Goal: Book appointment/travel/reservation

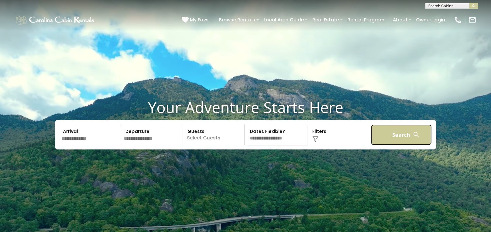
click at [388, 143] on button "Search" at bounding box center [401, 135] width 61 height 21
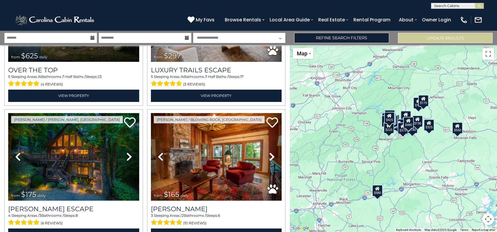
scroll to position [97, 0]
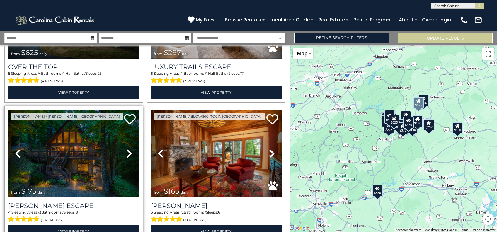
click at [77, 145] on img at bounding box center [73, 154] width 131 height 88
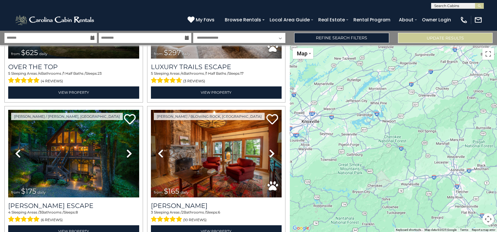
drag, startPoint x: 337, startPoint y: 132, endPoint x: 475, endPoint y: 98, distance: 142.6
click at [475, 98] on div "$625 $297 $175 $165 $300 $580 $290 $424 $395 $270 $185 $265 $230 $550 $349 $230…" at bounding box center [393, 138] width 207 height 187
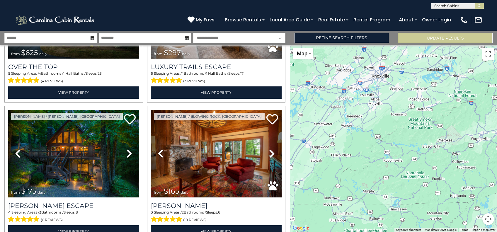
drag, startPoint x: 370, startPoint y: 179, endPoint x: 441, endPoint y: 131, distance: 85.1
click at [441, 131] on div "$625 $297 $175 $165 $300 $580 $290 $424 $395 $270 $185 $265 $230 $550 $349 $230…" at bounding box center [393, 138] width 207 height 187
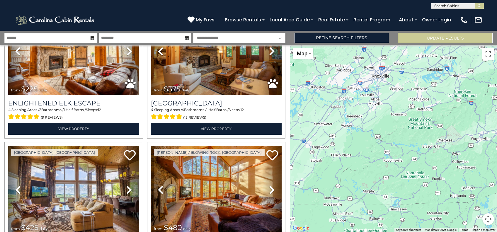
scroll to position [1925, 0]
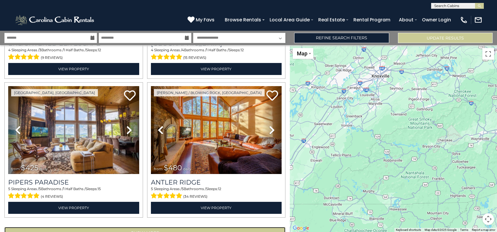
click at [131, 227] on button "Show More" at bounding box center [144, 233] width 281 height 12
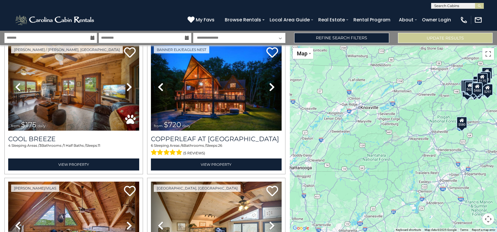
scroll to position [3985, 0]
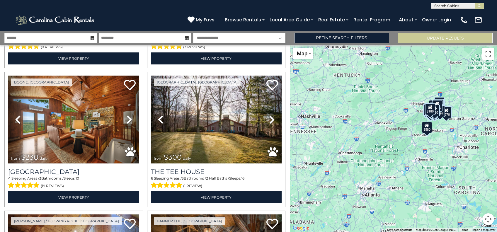
scroll to position [5829, 0]
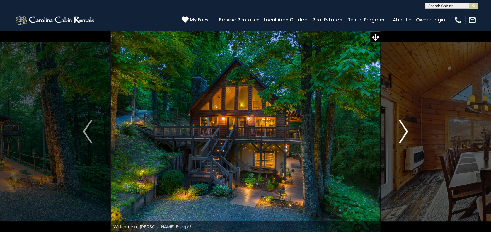
click at [405, 130] on img "Next" at bounding box center [403, 131] width 9 height 23
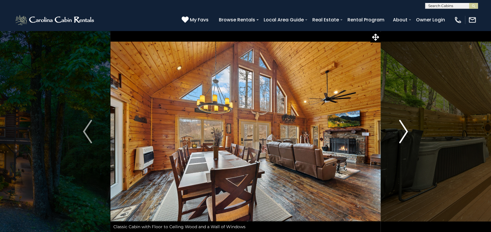
click at [405, 130] on img "Next" at bounding box center [403, 131] width 9 height 23
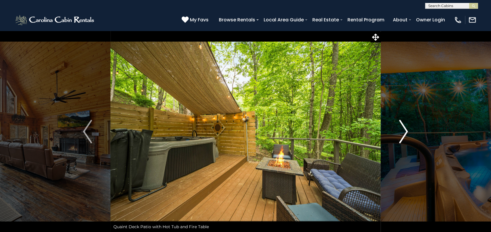
click at [405, 130] on img "Next" at bounding box center [403, 131] width 9 height 23
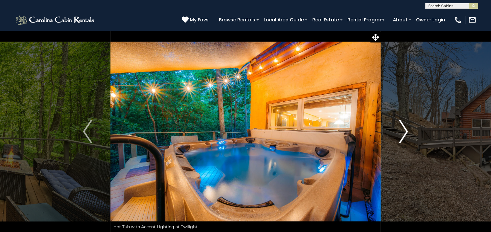
click at [405, 130] on img "Next" at bounding box center [403, 131] width 9 height 23
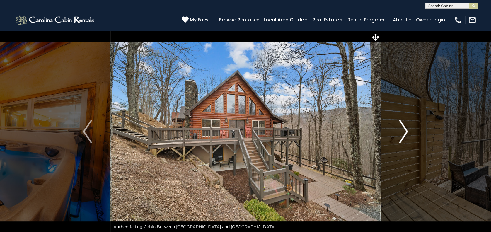
click at [405, 130] on img "Next" at bounding box center [403, 131] width 9 height 23
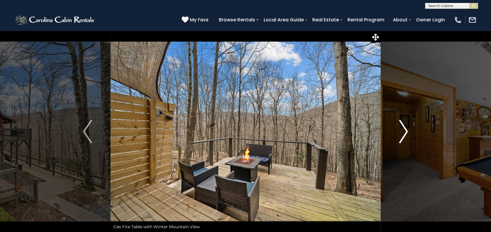
click at [405, 130] on img "Next" at bounding box center [403, 131] width 9 height 23
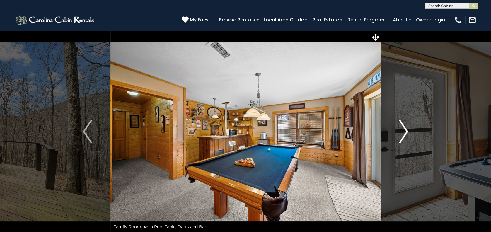
click at [405, 130] on img "Next" at bounding box center [403, 131] width 9 height 23
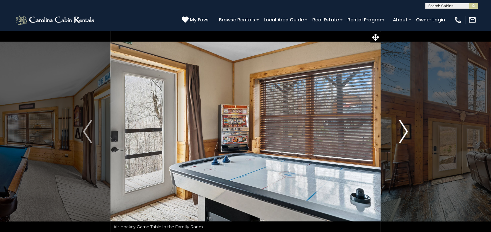
click at [405, 130] on img "Next" at bounding box center [403, 131] width 9 height 23
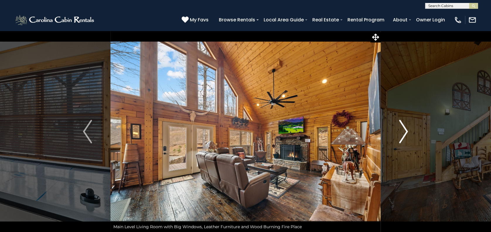
click at [403, 128] on img "Next" at bounding box center [403, 131] width 9 height 23
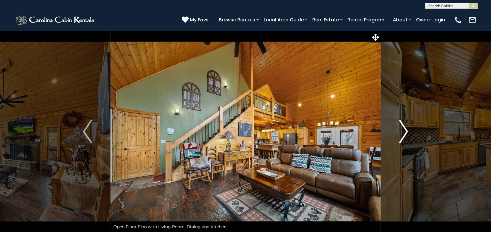
click at [403, 128] on img "Next" at bounding box center [403, 131] width 9 height 23
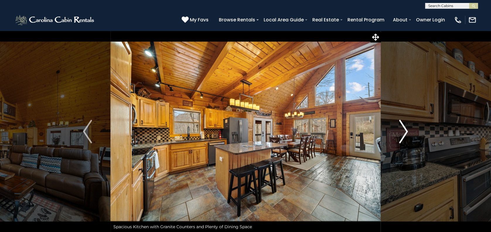
click at [403, 128] on img "Next" at bounding box center [403, 131] width 9 height 23
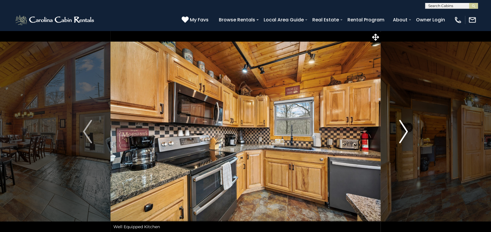
click at [403, 128] on img "Next" at bounding box center [403, 131] width 9 height 23
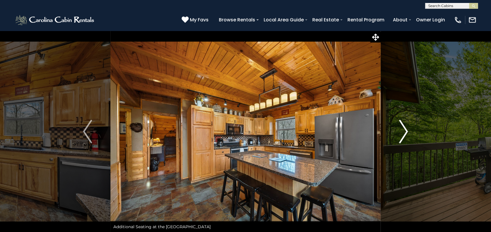
click at [403, 128] on img "Next" at bounding box center [403, 131] width 9 height 23
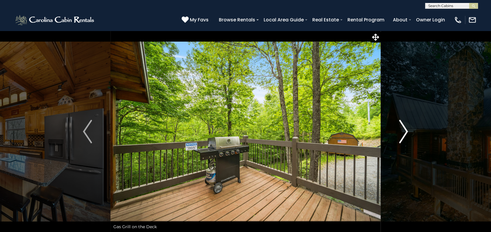
click at [403, 128] on img "Next" at bounding box center [403, 131] width 9 height 23
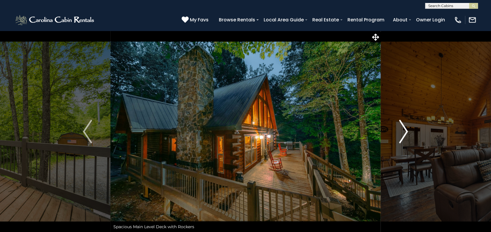
click at [403, 128] on img "Next" at bounding box center [403, 131] width 9 height 23
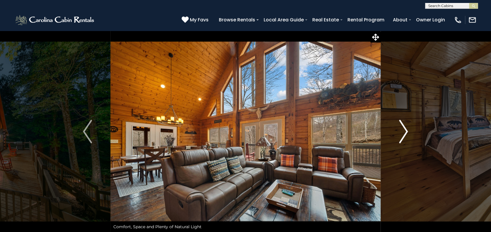
click at [403, 128] on img "Next" at bounding box center [403, 131] width 9 height 23
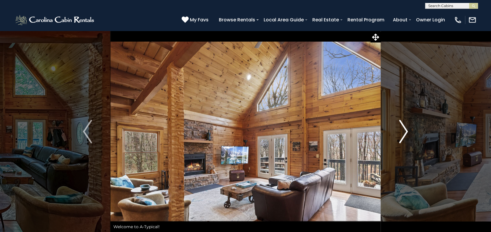
click at [408, 128] on button "Next" at bounding box center [404, 131] width 46 height 202
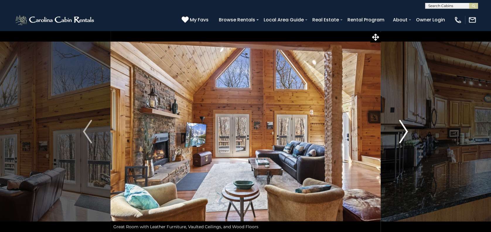
click at [405, 129] on img "Next" at bounding box center [403, 131] width 9 height 23
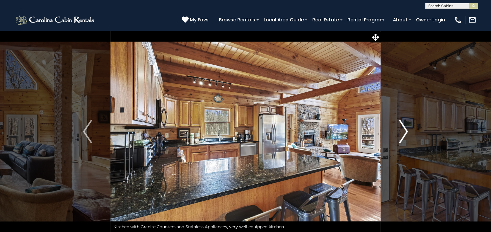
click at [405, 129] on img "Next" at bounding box center [403, 131] width 9 height 23
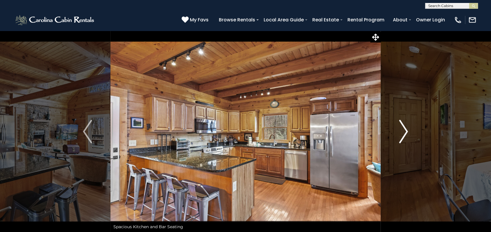
click at [405, 129] on img "Next" at bounding box center [403, 131] width 9 height 23
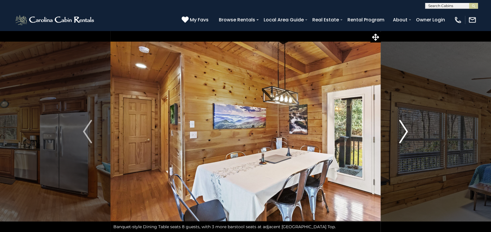
click at [405, 129] on img "Next" at bounding box center [403, 131] width 9 height 23
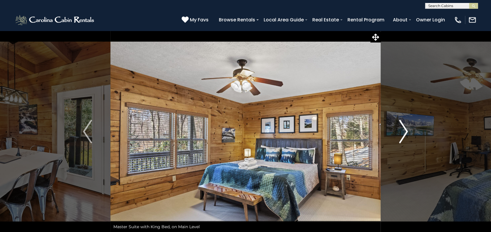
click at [405, 129] on img "Next" at bounding box center [403, 131] width 9 height 23
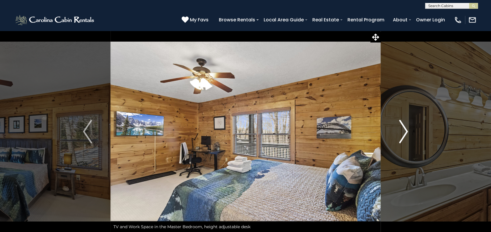
click at [405, 129] on img "Next" at bounding box center [403, 131] width 9 height 23
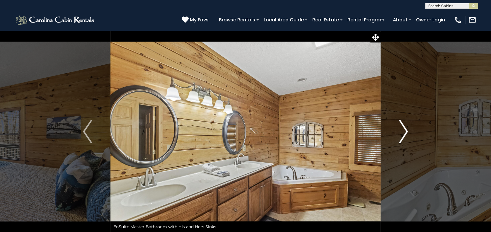
click at [405, 129] on img "Next" at bounding box center [403, 131] width 9 height 23
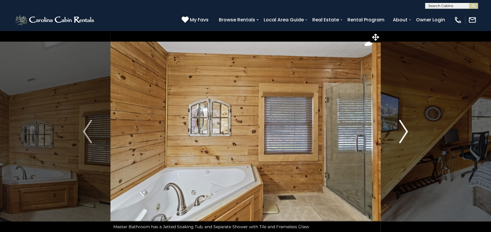
click at [405, 129] on img "Next" at bounding box center [403, 131] width 9 height 23
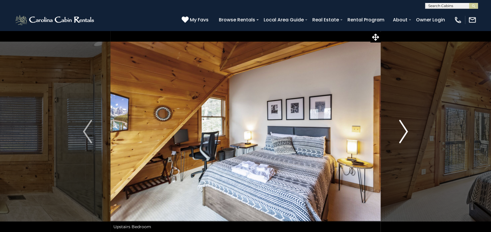
click at [405, 129] on img "Next" at bounding box center [403, 131] width 9 height 23
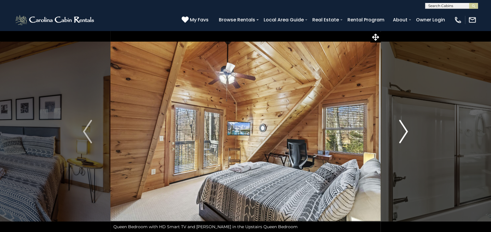
click at [405, 129] on img "Next" at bounding box center [403, 131] width 9 height 23
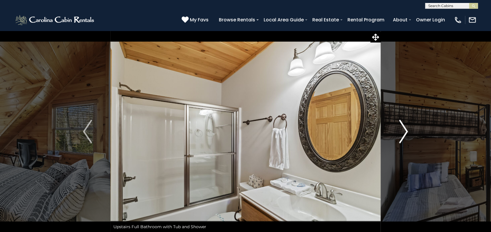
click at [405, 129] on img "Next" at bounding box center [403, 131] width 9 height 23
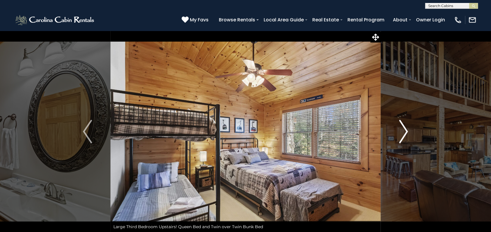
click at [405, 129] on img "Next" at bounding box center [403, 131] width 9 height 23
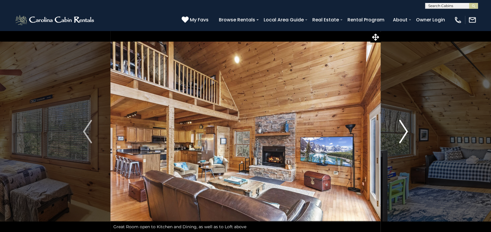
click at [405, 129] on img "Next" at bounding box center [403, 131] width 9 height 23
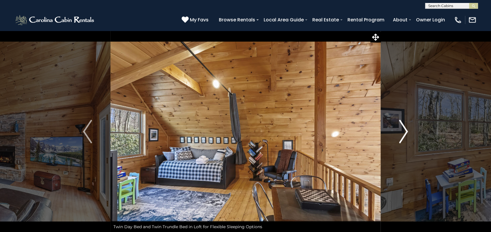
click at [405, 129] on img "Next" at bounding box center [403, 131] width 9 height 23
